Goal: Task Accomplishment & Management: Use online tool/utility

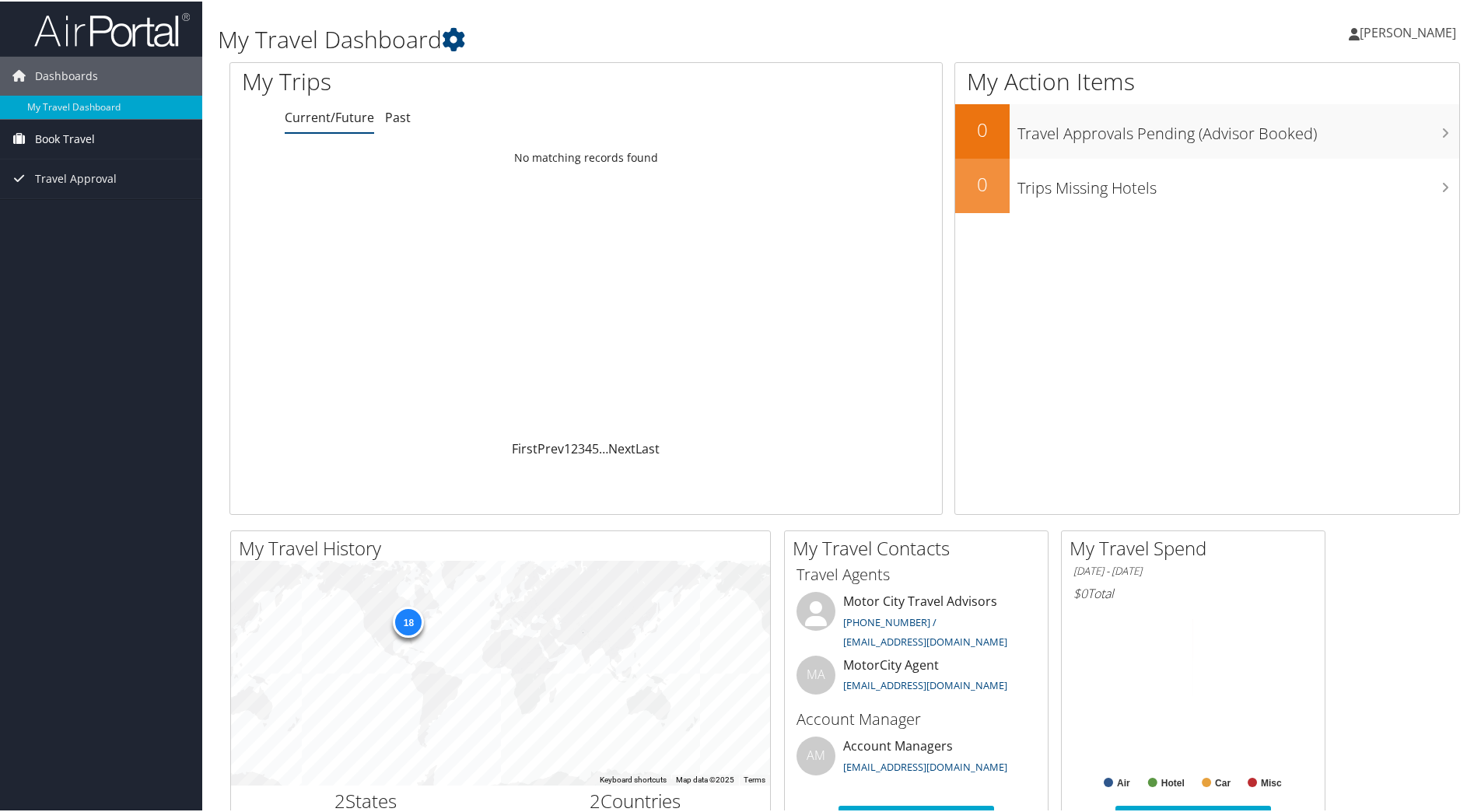
click at [71, 135] on span "Book Travel" at bounding box center [65, 137] width 60 height 39
click at [99, 169] on link "Approval Request (Beta)" at bounding box center [101, 168] width 202 height 23
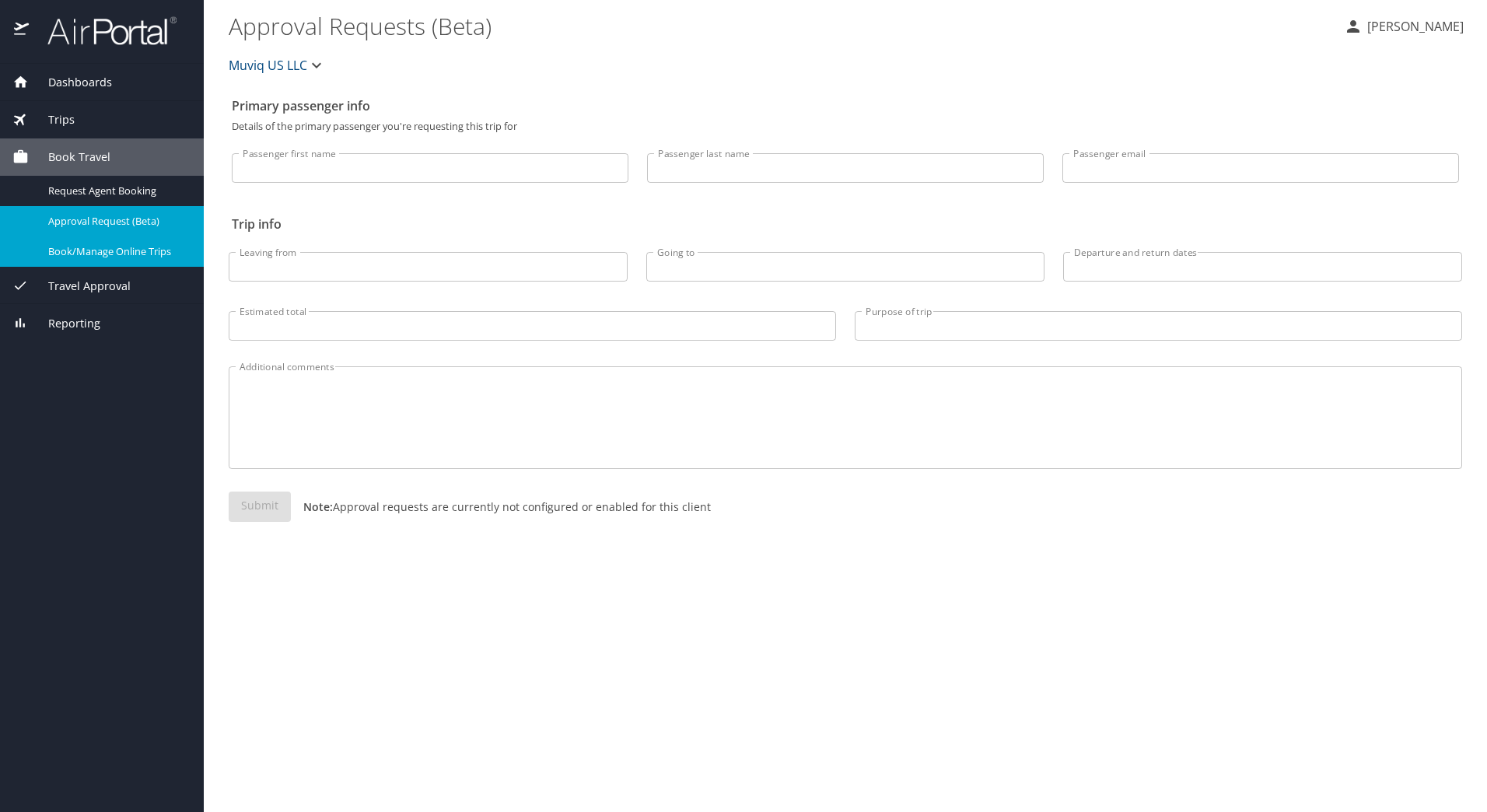
click at [100, 247] on span "Book/Manage Online Trips" at bounding box center [116, 251] width 137 height 14
click at [83, 154] on span "Book Travel" at bounding box center [70, 157] width 81 height 17
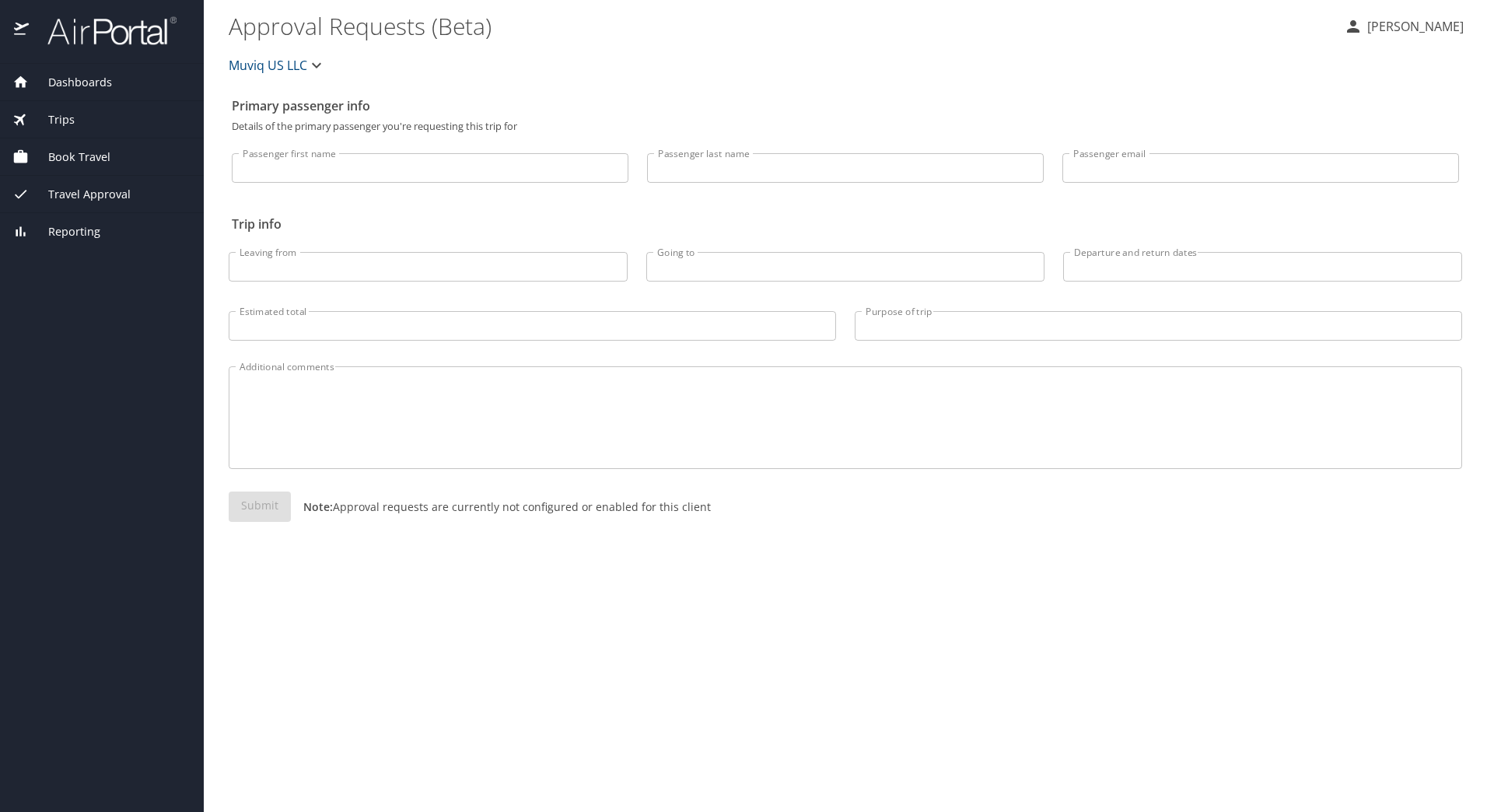
click at [83, 154] on span "Book Travel" at bounding box center [70, 157] width 81 height 17
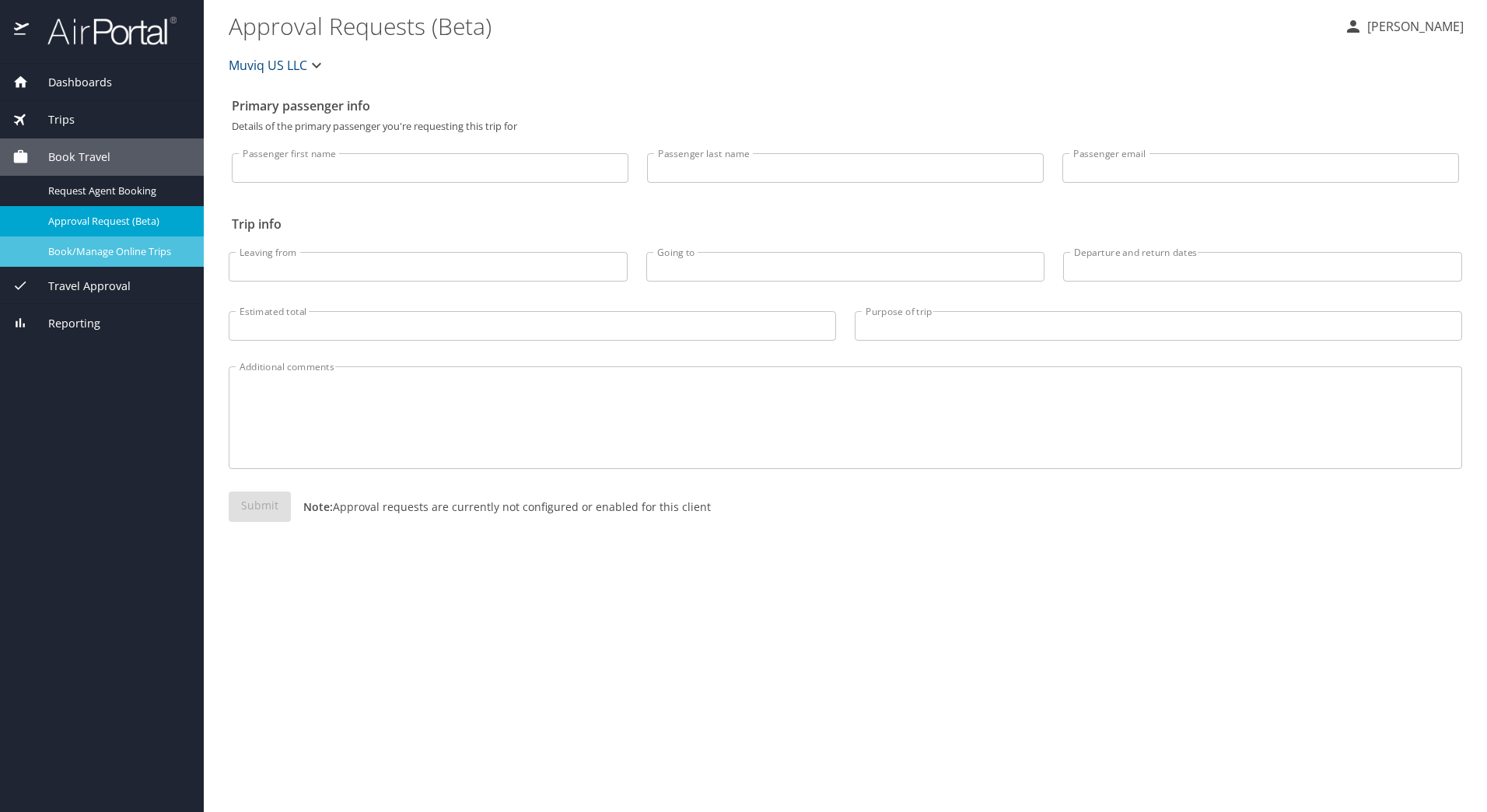
click at [83, 253] on span "Book/Manage Online Trips" at bounding box center [116, 251] width 137 height 14
